Goal: Information Seeking & Learning: Learn about a topic

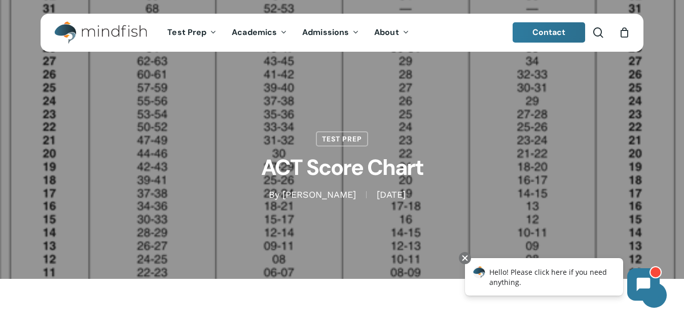
scroll to position [3, 0]
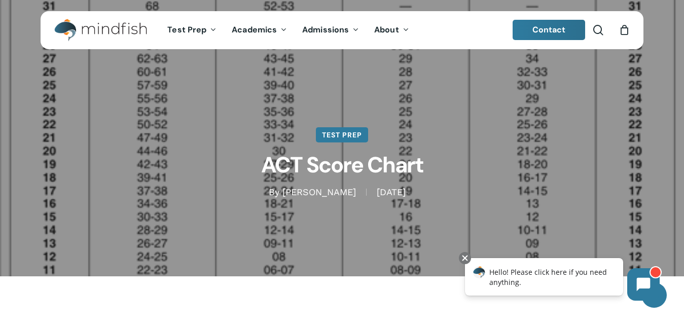
click at [344, 133] on link "Test Prep" at bounding box center [342, 134] width 52 height 15
